Goal: Information Seeking & Learning: Learn about a topic

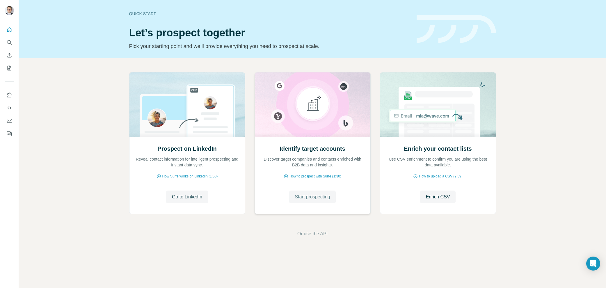
click at [311, 195] on span "Start prospecting" at bounding box center [312, 197] width 35 height 7
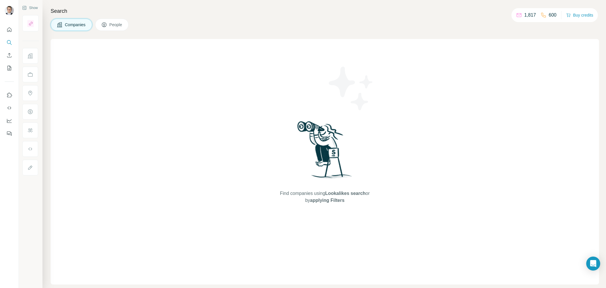
click at [111, 26] on span "People" at bounding box center [115, 25] width 13 height 6
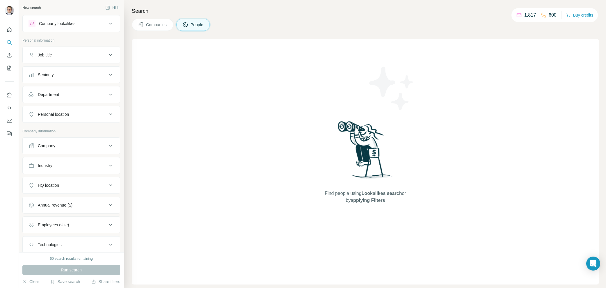
click at [166, 25] on span "Companies" at bounding box center [156, 25] width 21 height 6
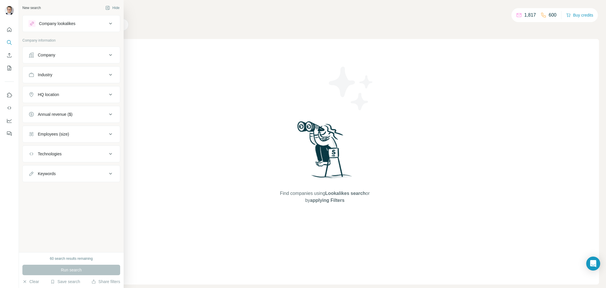
click at [52, 55] on div "Company" at bounding box center [46, 55] width 17 height 6
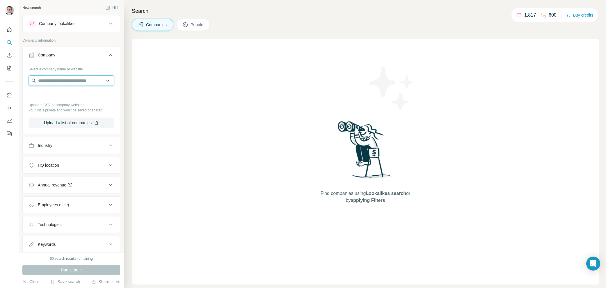
click at [50, 83] on input "text" at bounding box center [72, 80] width 86 height 10
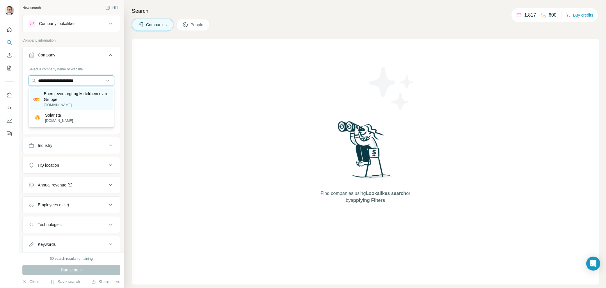
type input "**********"
click at [45, 102] on p "Energieversorgung Mittelrhein evm-Gruppe" at bounding box center [76, 97] width 65 height 12
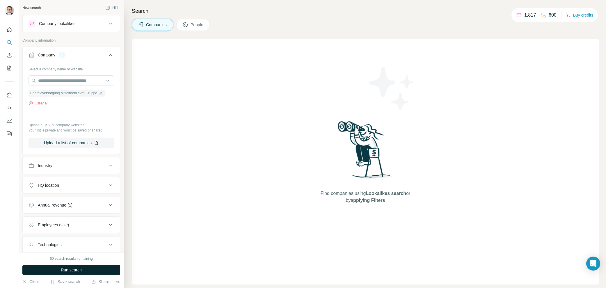
click at [63, 273] on button "Run search" at bounding box center [71, 270] width 98 height 10
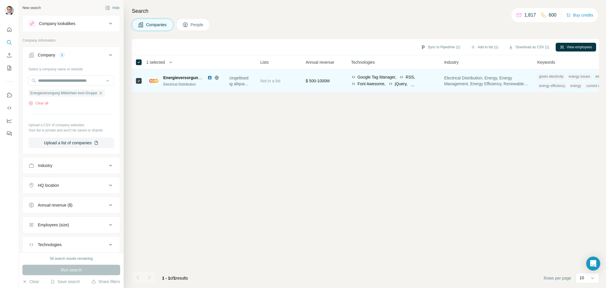
scroll to position [0, 235]
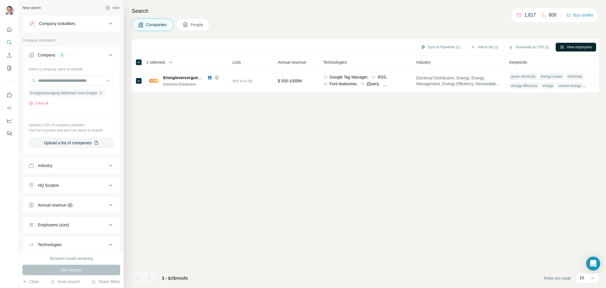
click at [568, 46] on button "View employees" at bounding box center [576, 47] width 40 height 9
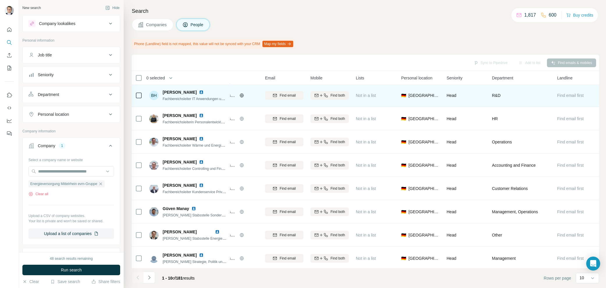
scroll to position [49, 33]
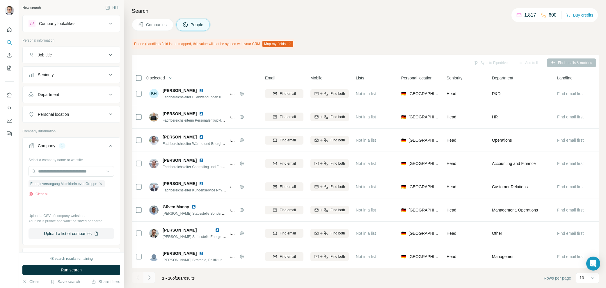
click at [149, 280] on icon "Navigate to next page" at bounding box center [149, 278] width 6 height 6
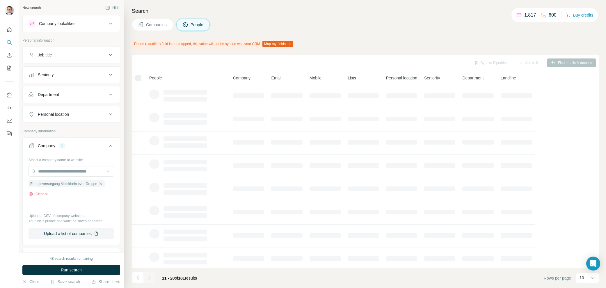
scroll to position [49, 0]
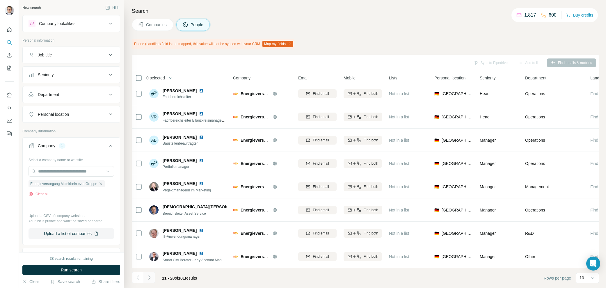
click at [149, 276] on icon "Navigate to next page" at bounding box center [149, 278] width 6 height 6
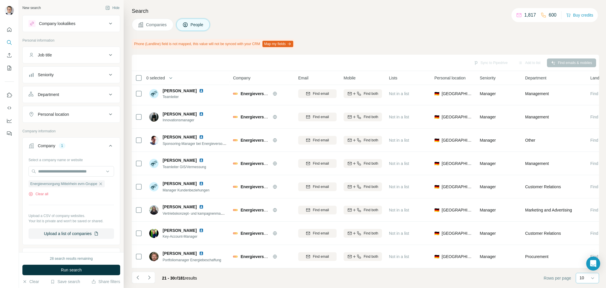
click at [596, 282] on div "10" at bounding box center [587, 278] width 23 height 10
click at [588, 235] on div "60" at bounding box center [587, 234] width 13 height 6
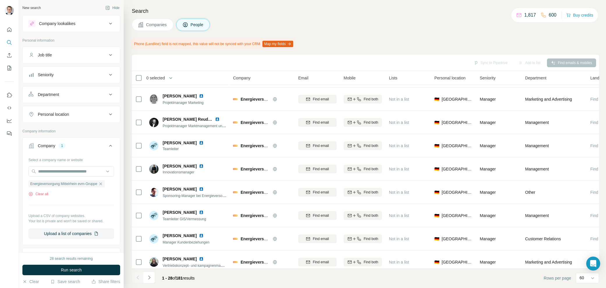
scroll to position [469, 0]
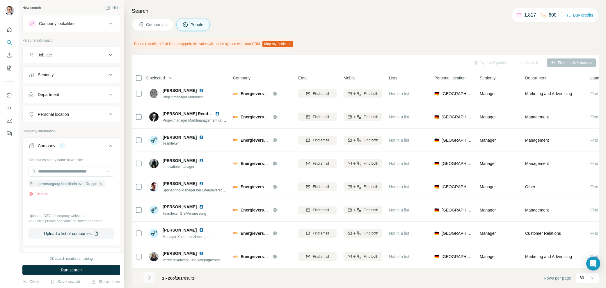
click at [152, 279] on icon "Navigate to next page" at bounding box center [149, 278] width 6 height 6
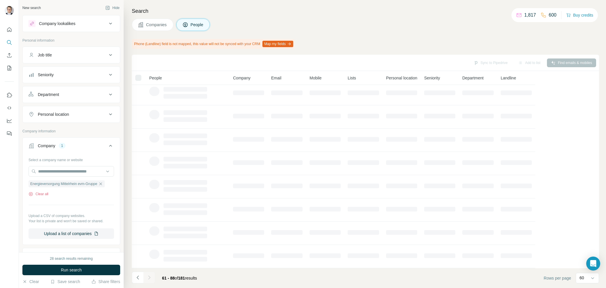
scroll to position [0, 0]
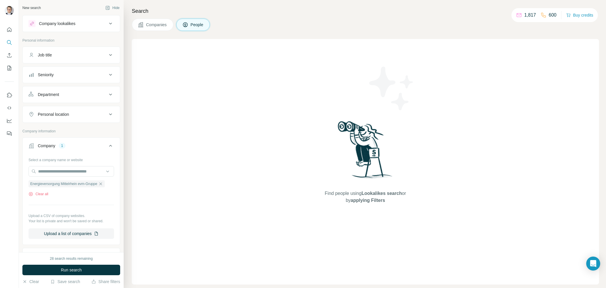
click at [193, 26] on span "People" at bounding box center [197, 25] width 13 height 6
click at [159, 25] on span "Companies" at bounding box center [156, 25] width 21 height 6
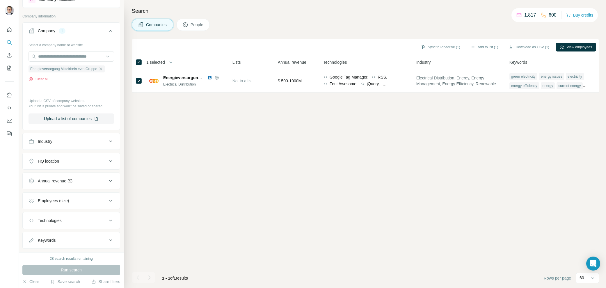
scroll to position [37, 0]
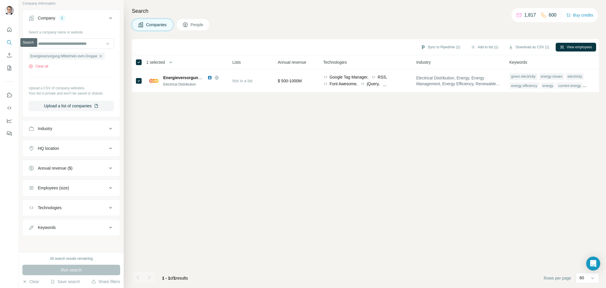
click at [10, 41] on icon "Search" at bounding box center [9, 43] width 6 height 6
click at [82, 130] on div "Industry" at bounding box center [68, 129] width 79 height 6
click at [86, 129] on div "Industry" at bounding box center [68, 129] width 79 height 6
click at [194, 24] on span "People" at bounding box center [197, 25] width 13 height 6
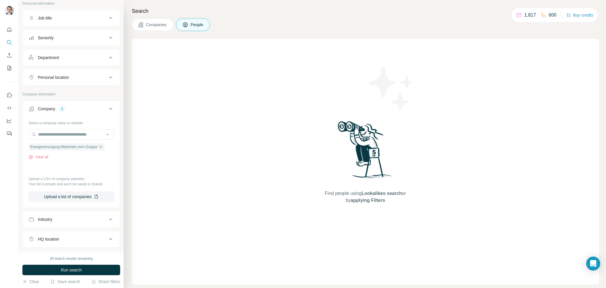
scroll to position [128, 0]
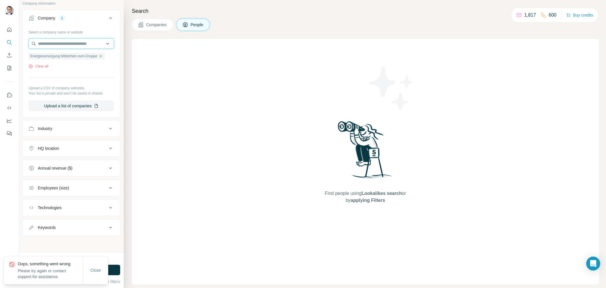
click at [72, 44] on input "text" at bounding box center [72, 43] width 86 height 10
type input "****"
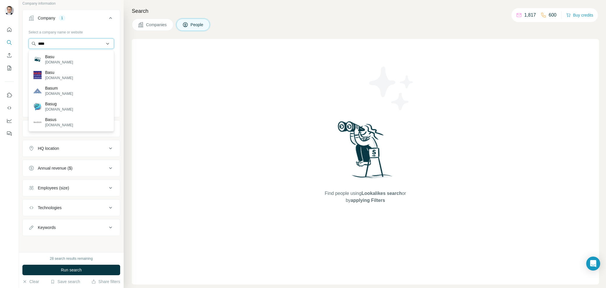
click at [75, 45] on input "****" at bounding box center [72, 43] width 86 height 10
drag, startPoint x: 75, startPoint y: 45, endPoint x: 31, endPoint y: 43, distance: 44.3
click at [31, 43] on input "****" at bounding box center [72, 43] width 86 height 10
click at [198, 21] on button "People" at bounding box center [193, 25] width 34 height 12
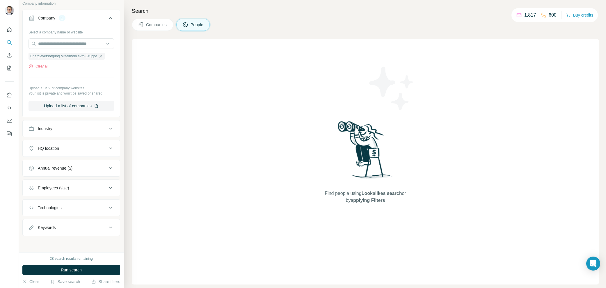
click at [198, 22] on span "People" at bounding box center [197, 25] width 13 height 6
click at [112, 17] on icon at bounding box center [110, 18] width 7 height 7
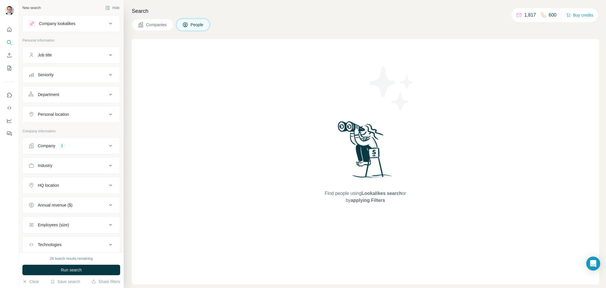
click at [109, 23] on icon at bounding box center [110, 23] width 7 height 7
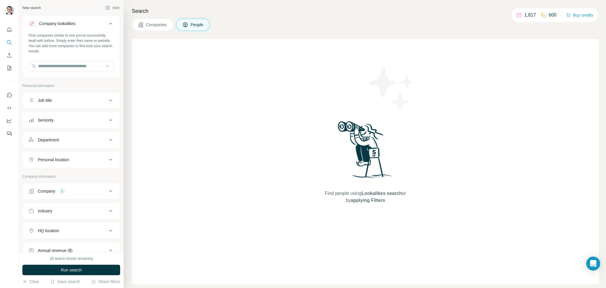
click at [109, 23] on icon at bounding box center [110, 23] width 7 height 7
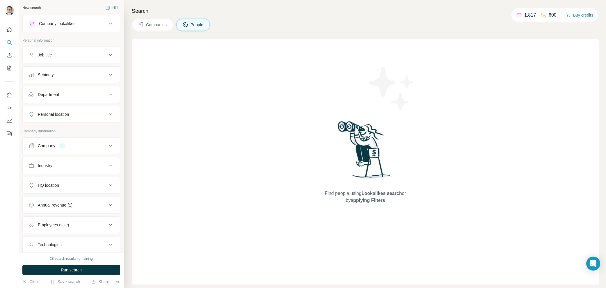
click at [57, 22] on div "Company lookalikes" at bounding box center [57, 24] width 36 height 6
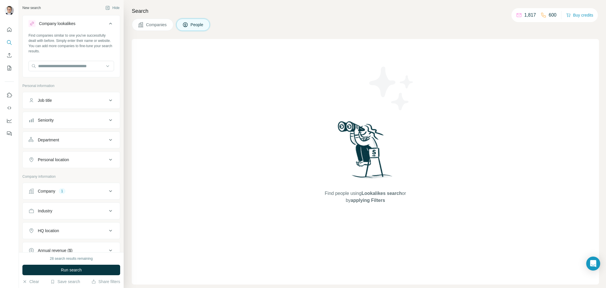
click at [57, 22] on div "Company lookalikes" at bounding box center [57, 24] width 36 height 6
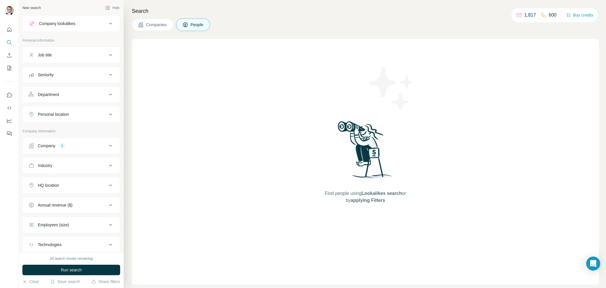
click at [163, 25] on span "Companies" at bounding box center [156, 25] width 21 height 6
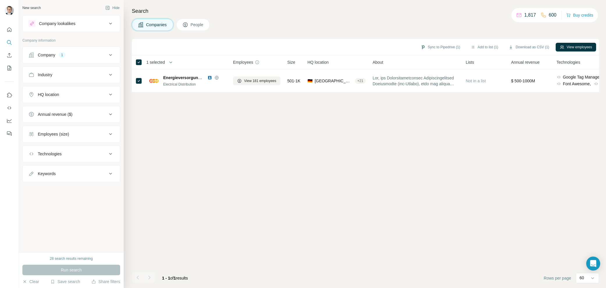
click at [185, 26] on icon at bounding box center [186, 25] width 6 height 6
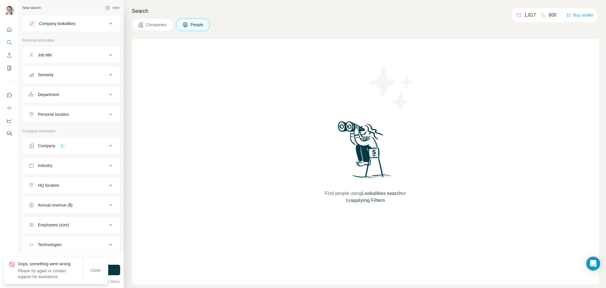
click at [157, 26] on span "Companies" at bounding box center [156, 25] width 21 height 6
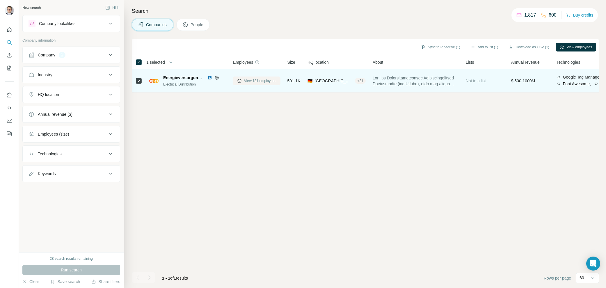
click at [252, 81] on span "View 181 employees" at bounding box center [260, 80] width 32 height 5
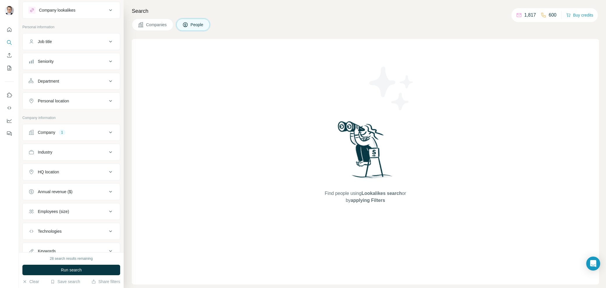
scroll to position [37, 0]
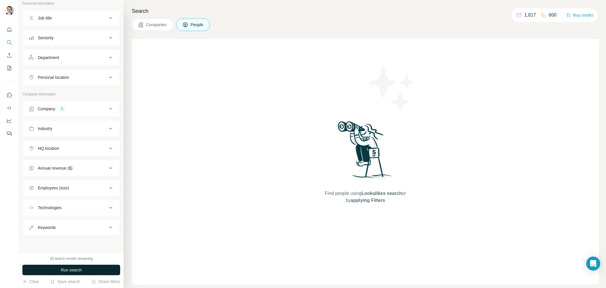
click at [79, 269] on span "Run search" at bounding box center [71, 270] width 21 height 6
click at [107, 110] on icon at bounding box center [110, 108] width 7 height 7
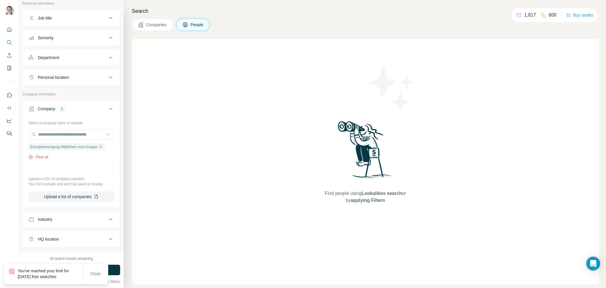
click at [31, 158] on icon "button" at bounding box center [31, 157] width 5 height 5
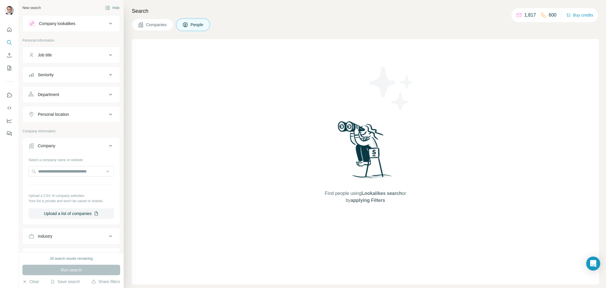
click at [113, 22] on icon at bounding box center [110, 23] width 7 height 7
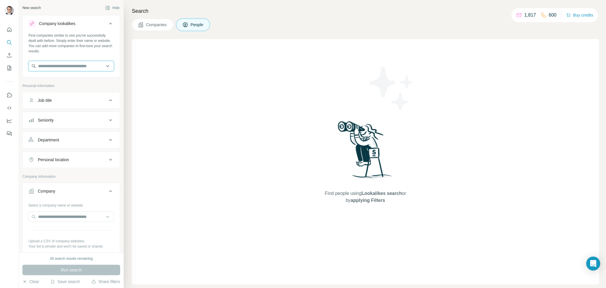
click at [108, 66] on input "text" at bounding box center [72, 66] width 86 height 10
click at [90, 82] on div "Type to search" at bounding box center [71, 80] width 83 height 12
click at [82, 66] on input "text" at bounding box center [72, 66] width 86 height 10
type input "**********"
click at [54, 84] on p "Energieversorgung Mittelrhein evm-Gruppe" at bounding box center [76, 82] width 65 height 12
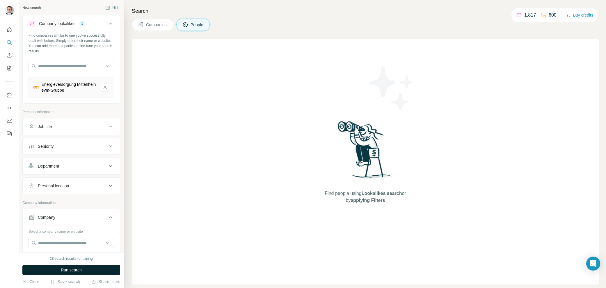
click at [79, 272] on span "Run search" at bounding box center [71, 270] width 21 height 6
click at [109, 242] on input "text" at bounding box center [72, 243] width 86 height 10
click at [69, 272] on span "Run search" at bounding box center [71, 270] width 21 height 6
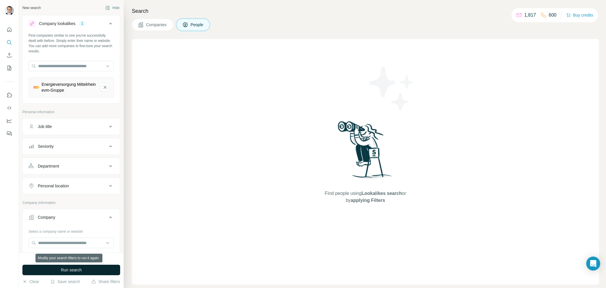
click at [69, 272] on span "Run search" at bounding box center [71, 270] width 21 height 6
